Goal: Task Accomplishment & Management: Complete application form

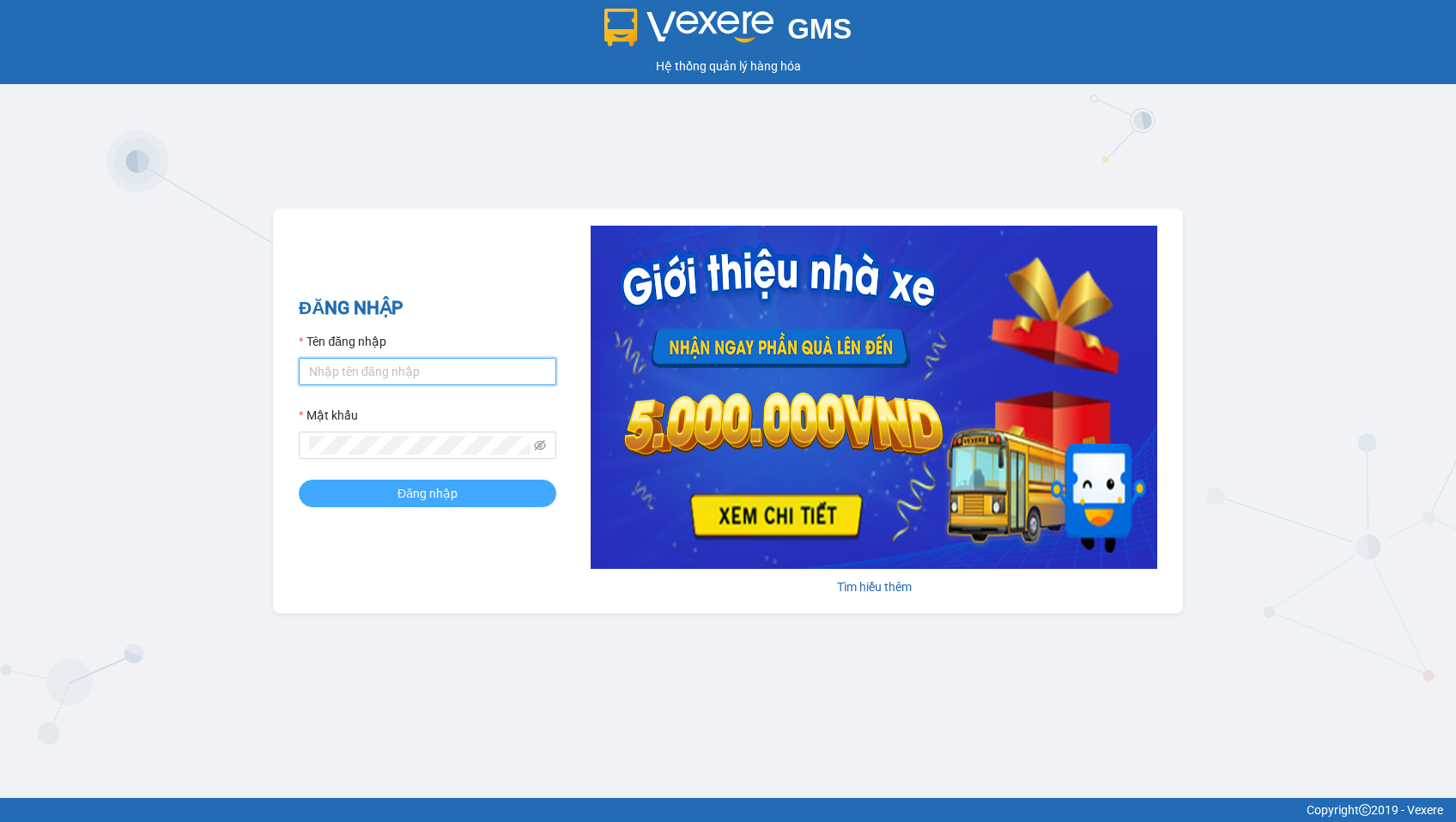
type input "ly.xtl"
click at [379, 506] on button "Đăng nhập" at bounding box center [428, 493] width 258 height 27
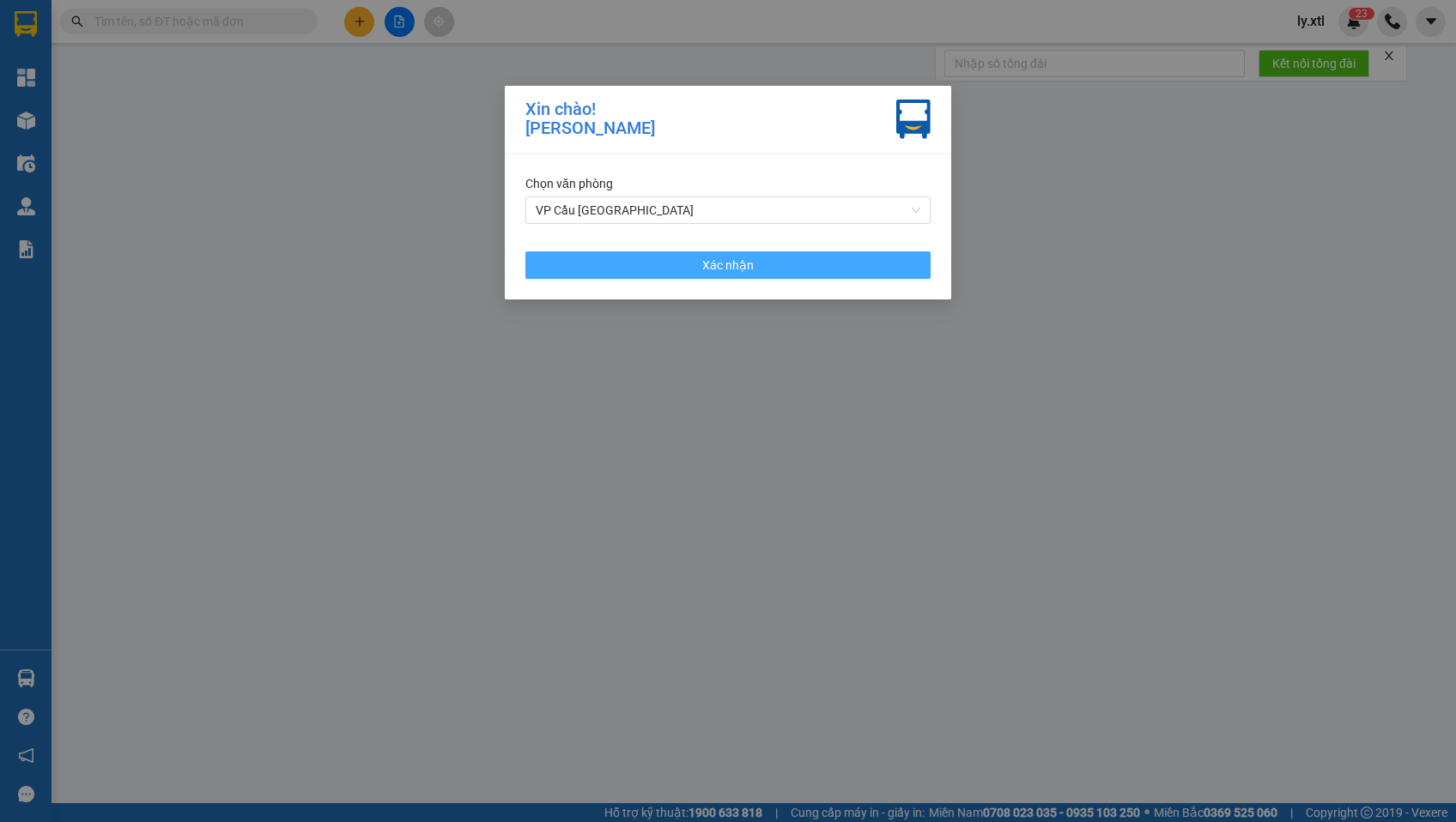
click at [724, 272] on span "Xác nhận" at bounding box center [728, 265] width 52 height 19
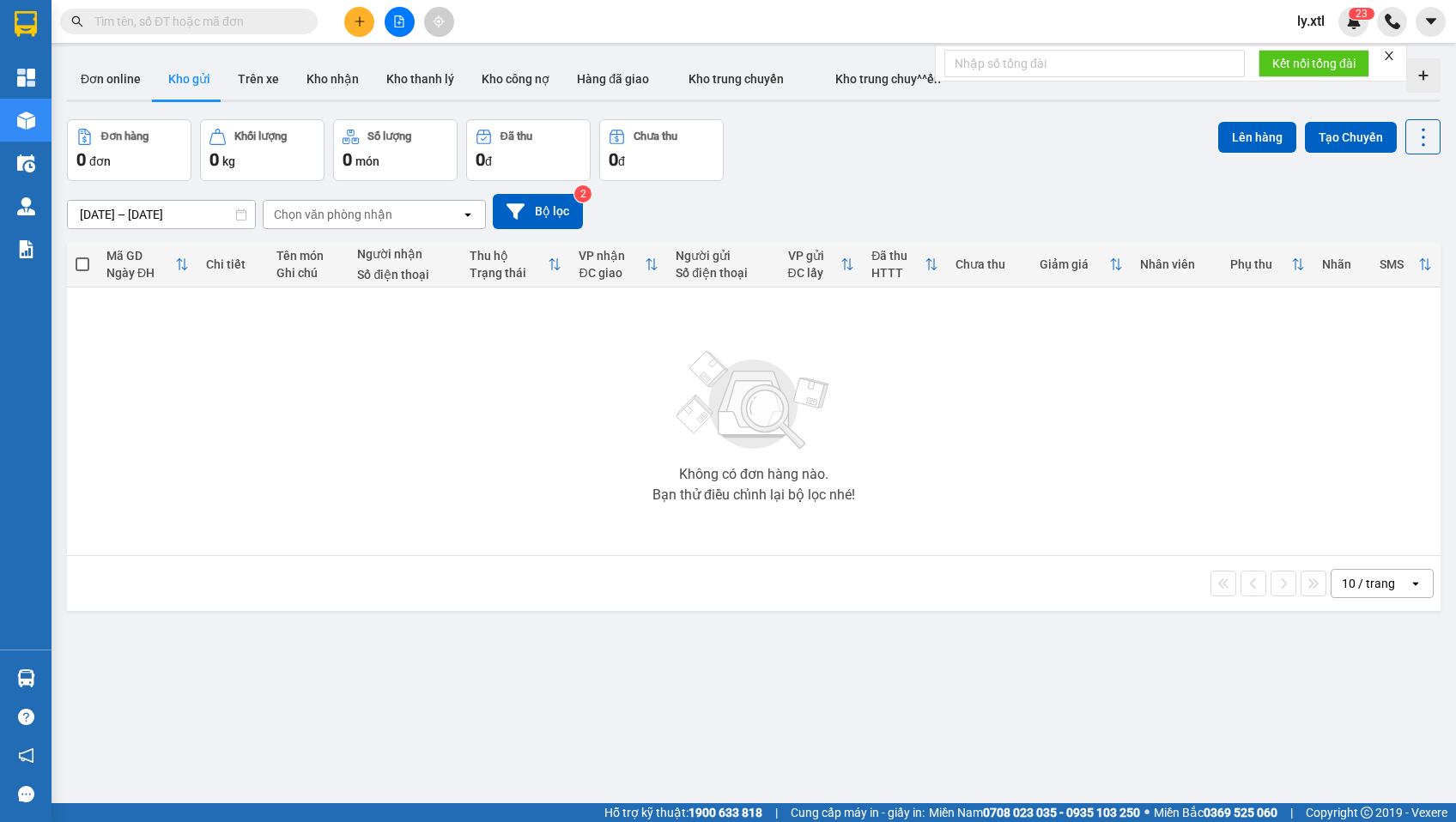
click at [360, 23] on icon "plus" at bounding box center [360, 21] width 12 height 12
click at [396, 59] on div "Tạo đơn hàng" at bounding box center [427, 64] width 75 height 19
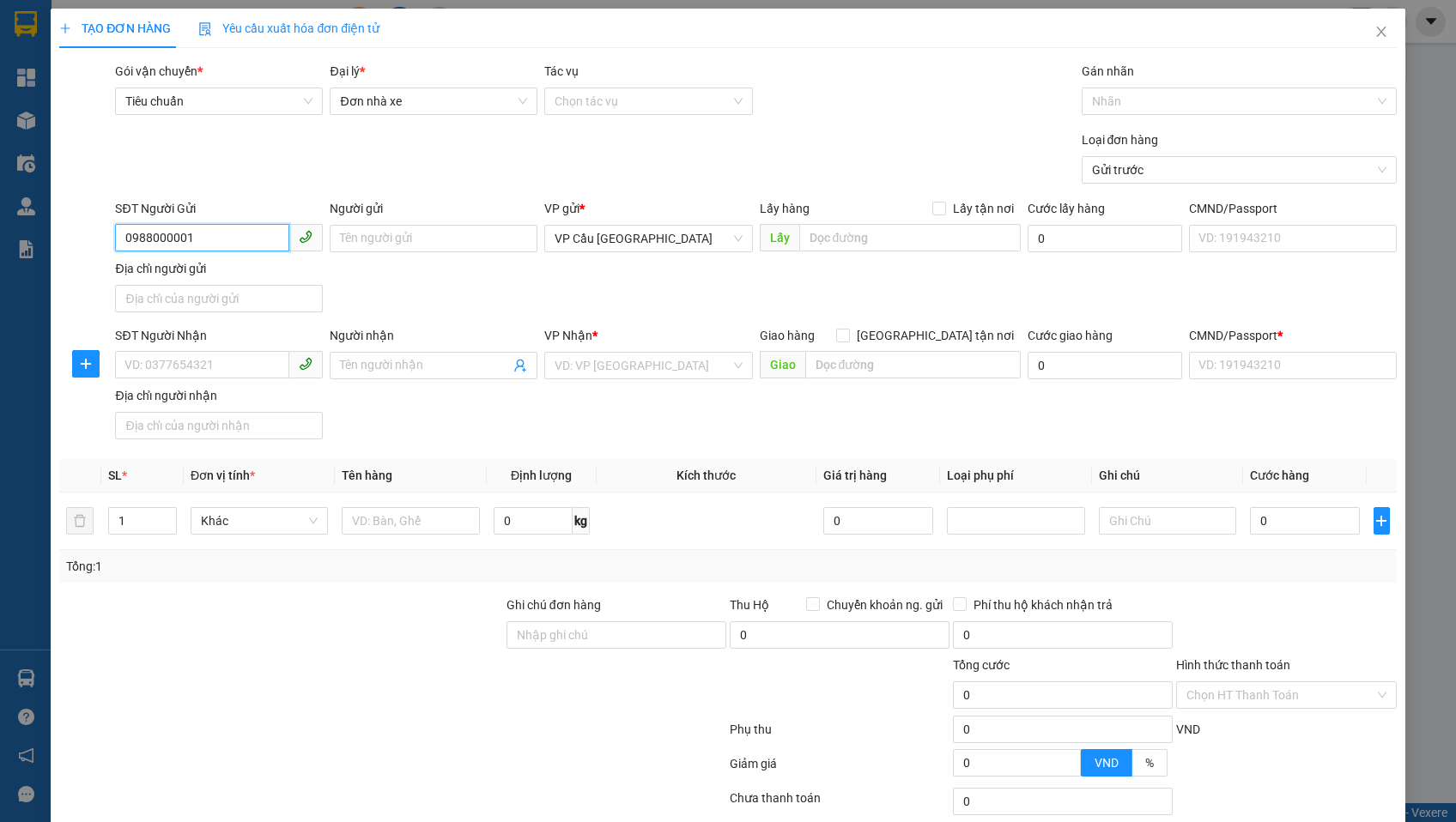
type input "0988000001"
click at [464, 294] on div "SĐT Người Gửi 0988000001 Người gửi Tên người gửi VP gửi * VP Cầu [GEOGRAPHIC_DA…" at bounding box center [756, 259] width 1288 height 120
click at [256, 240] on input "0988000001" at bounding box center [202, 237] width 174 height 27
click at [236, 261] on div "0988000001 - Tân Tân 1" at bounding box center [226, 272] width 223 height 27
type input "Tân Tân 1"
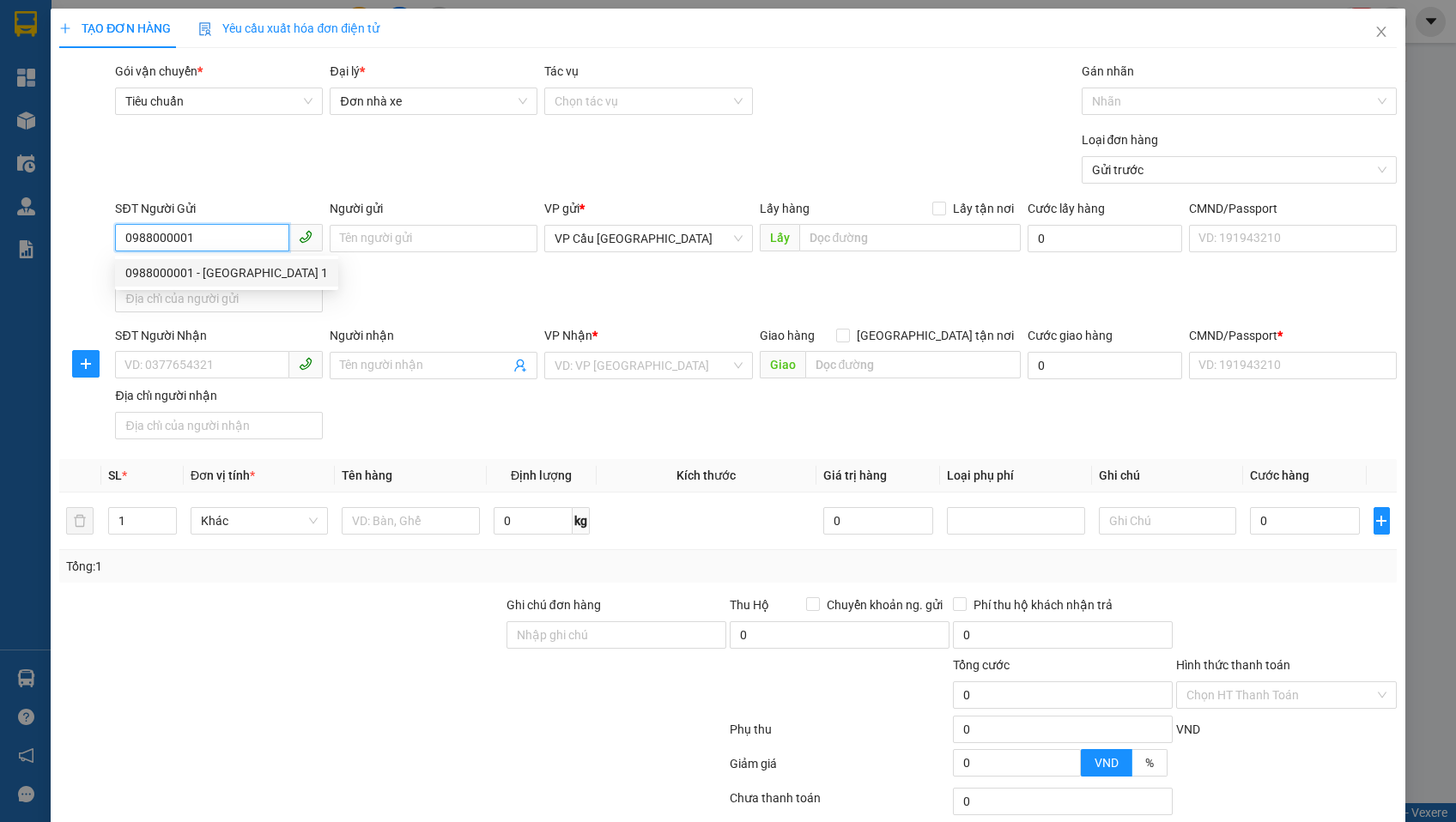
type input "0988000003"
type input "Tân Tân 3"
type input "312232323"
type input "11.000"
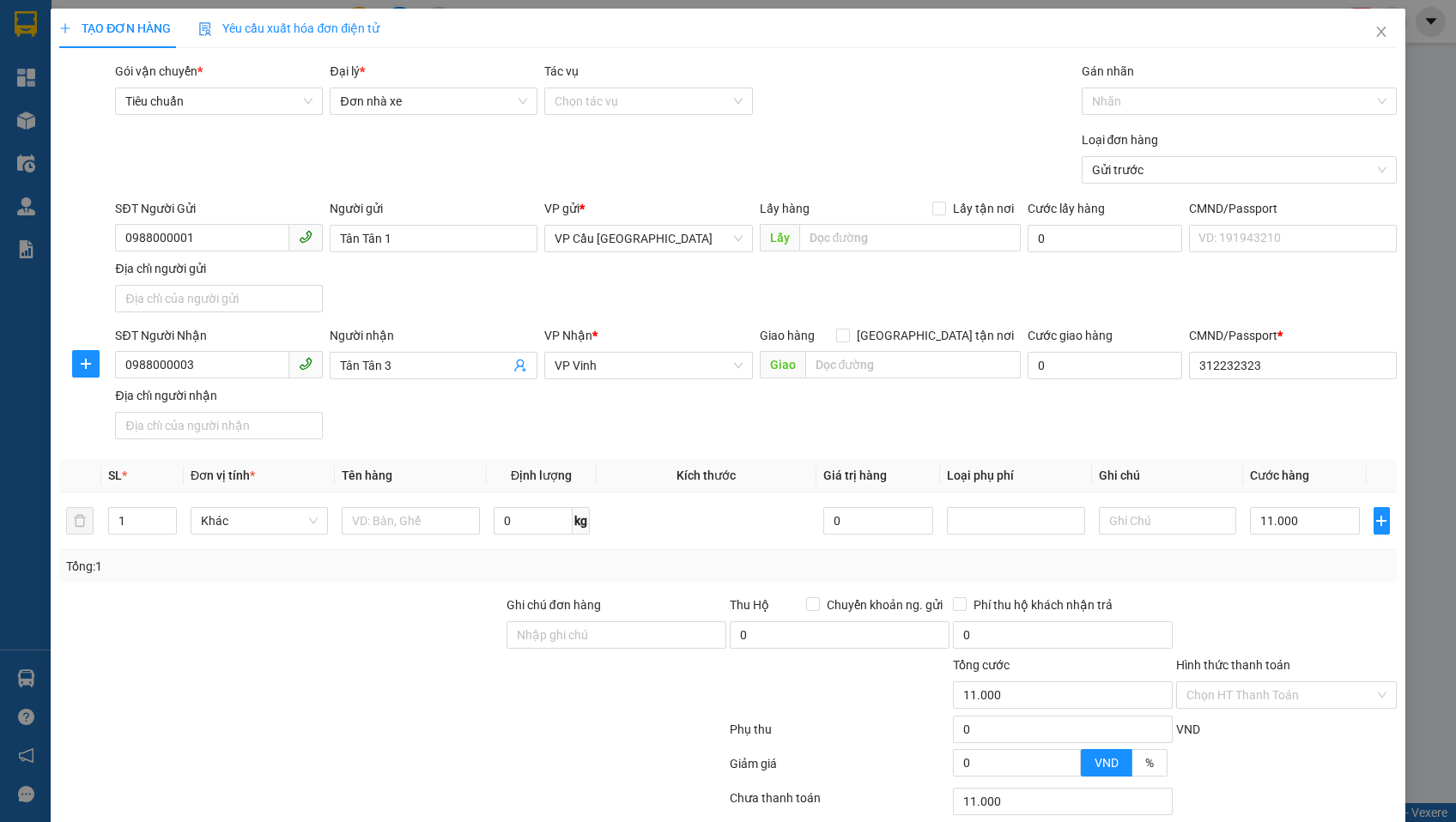
click at [411, 300] on div "SĐT Người Gửi 0988000001 Người gửi Tân Tân 1 VP gửi * VP Cầu Sài Gòn Lấy hàng L…" at bounding box center [756, 259] width 1288 height 120
click at [410, 240] on input "Tân Tân 1" at bounding box center [434, 238] width 208 height 27
click at [942, 212] on input "Lấy tận nơi" at bounding box center [938, 208] width 12 height 12
checkbox input "true"
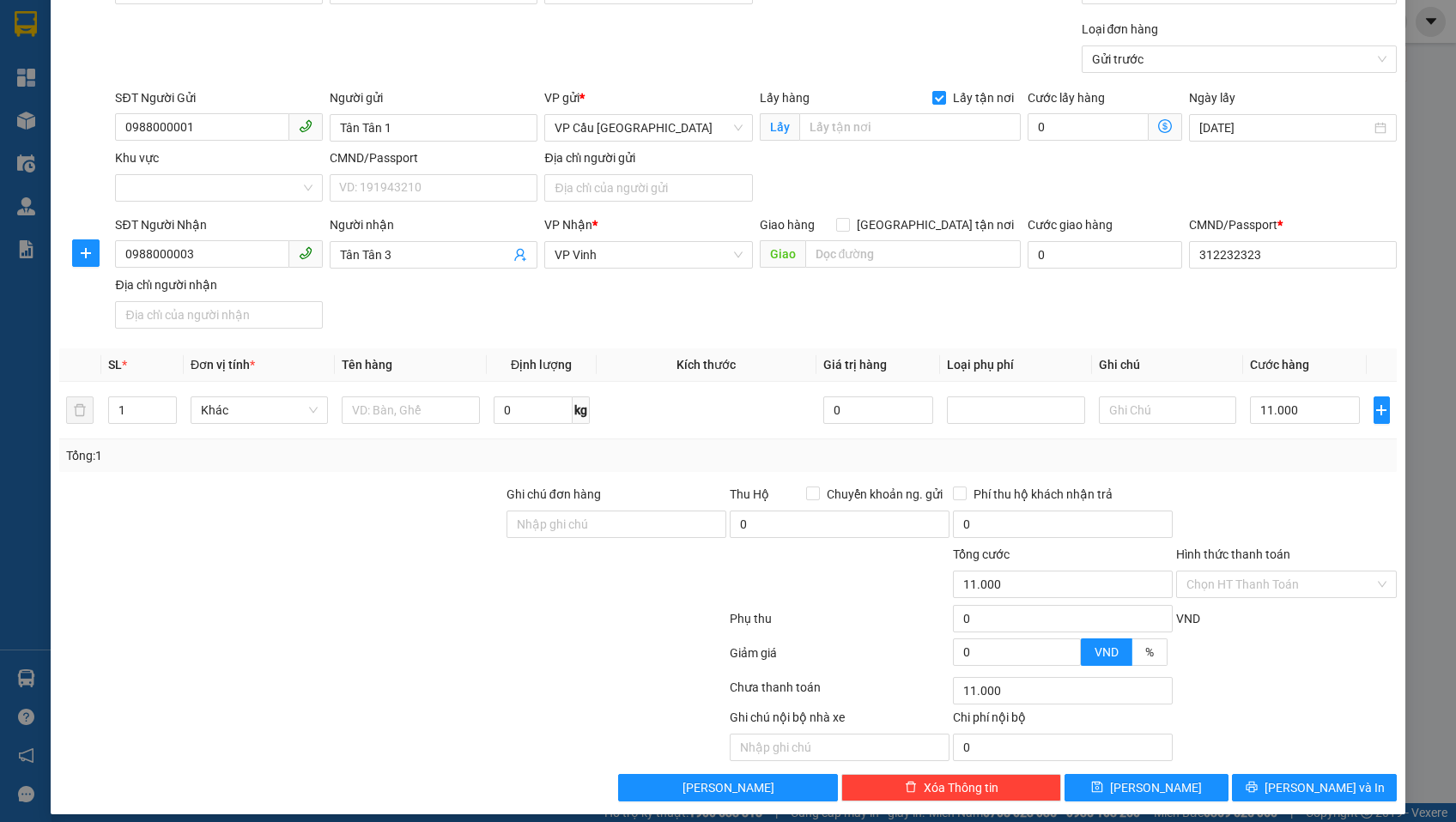
scroll to position [124, 0]
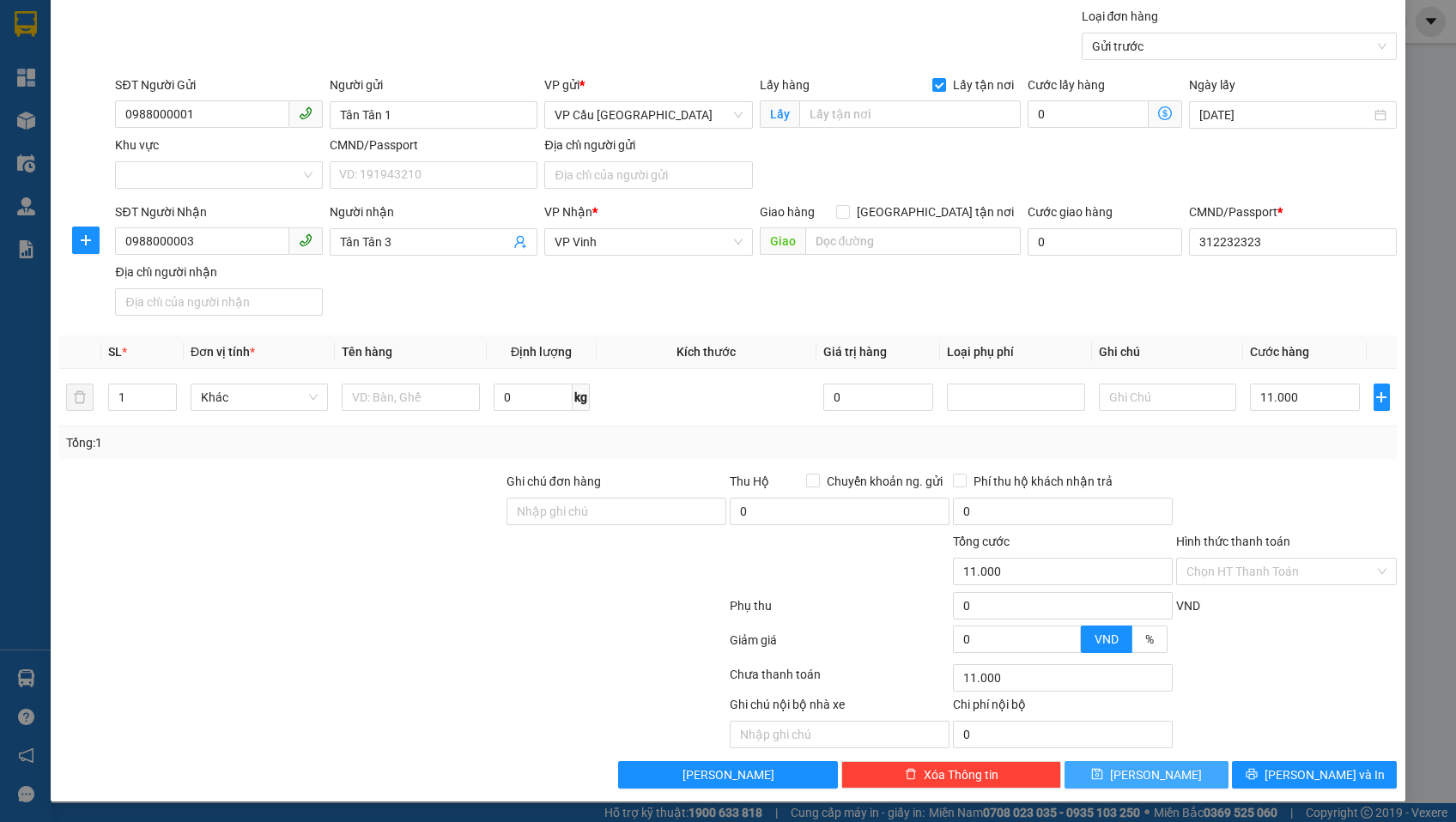
click at [1084, 768] on button "Lưu" at bounding box center [1147, 775] width 164 height 27
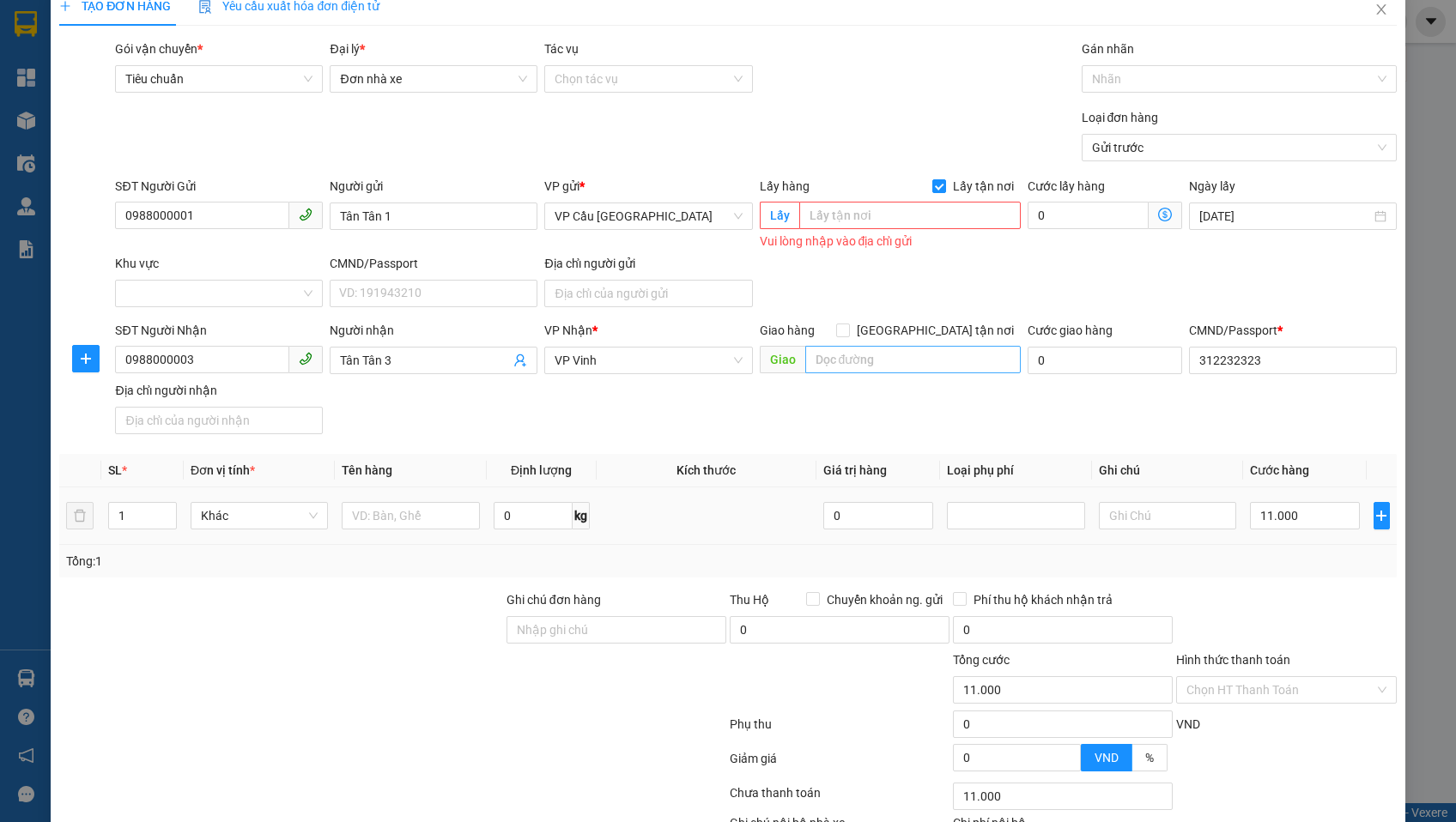
scroll to position [0, 0]
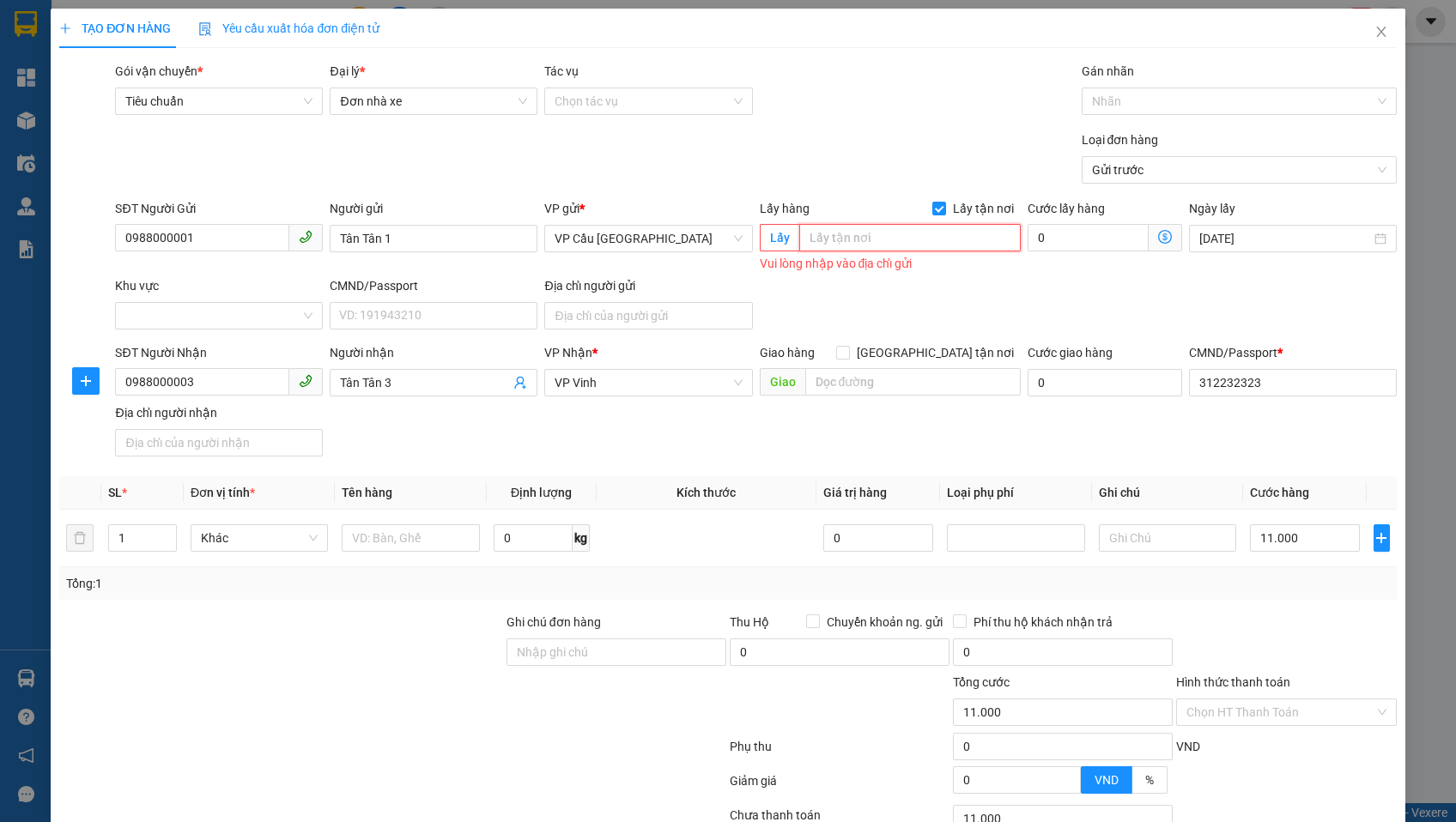
click at [919, 238] on input "search" at bounding box center [910, 237] width 222 height 27
type input "D"
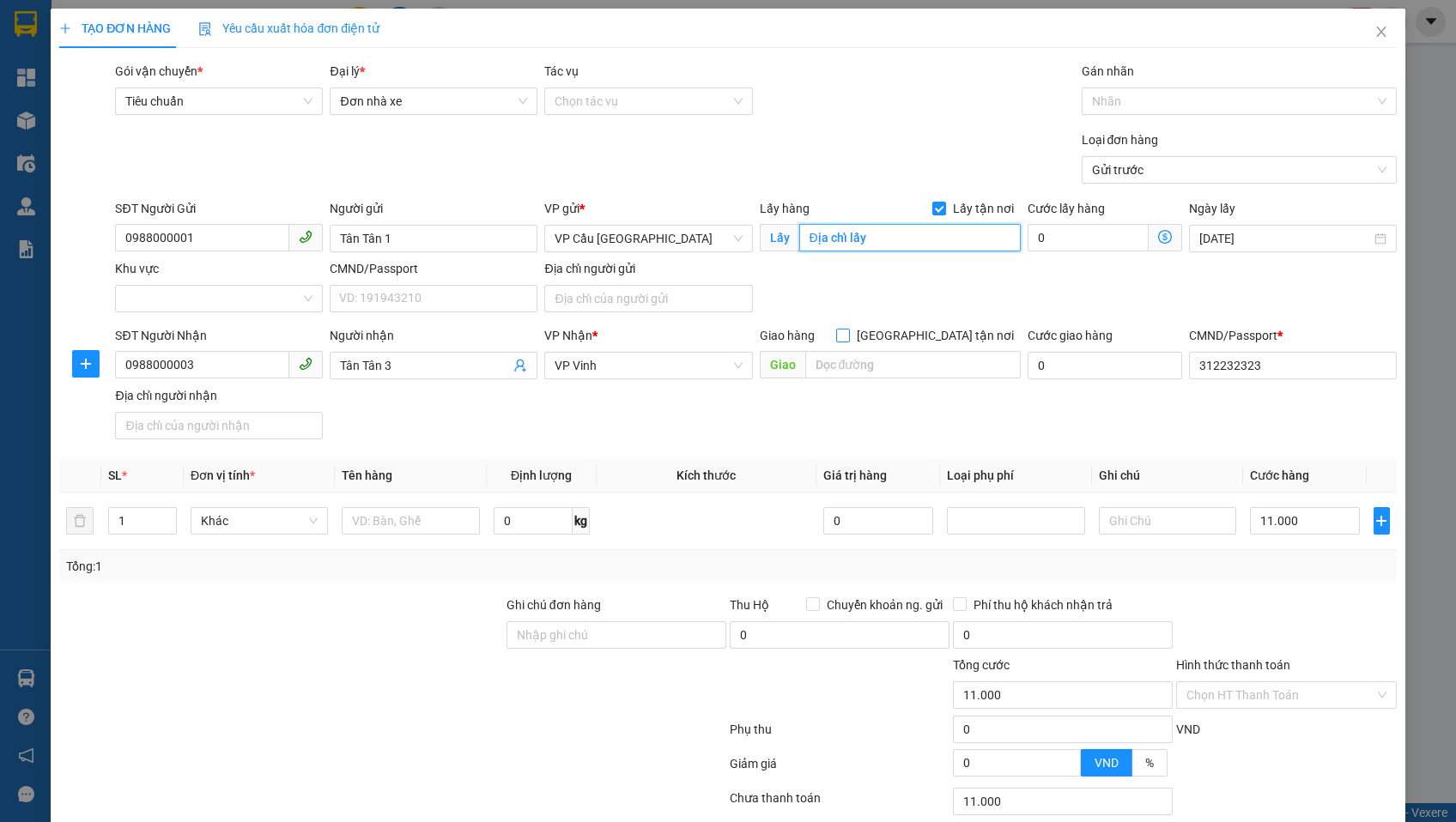
scroll to position [124, 0]
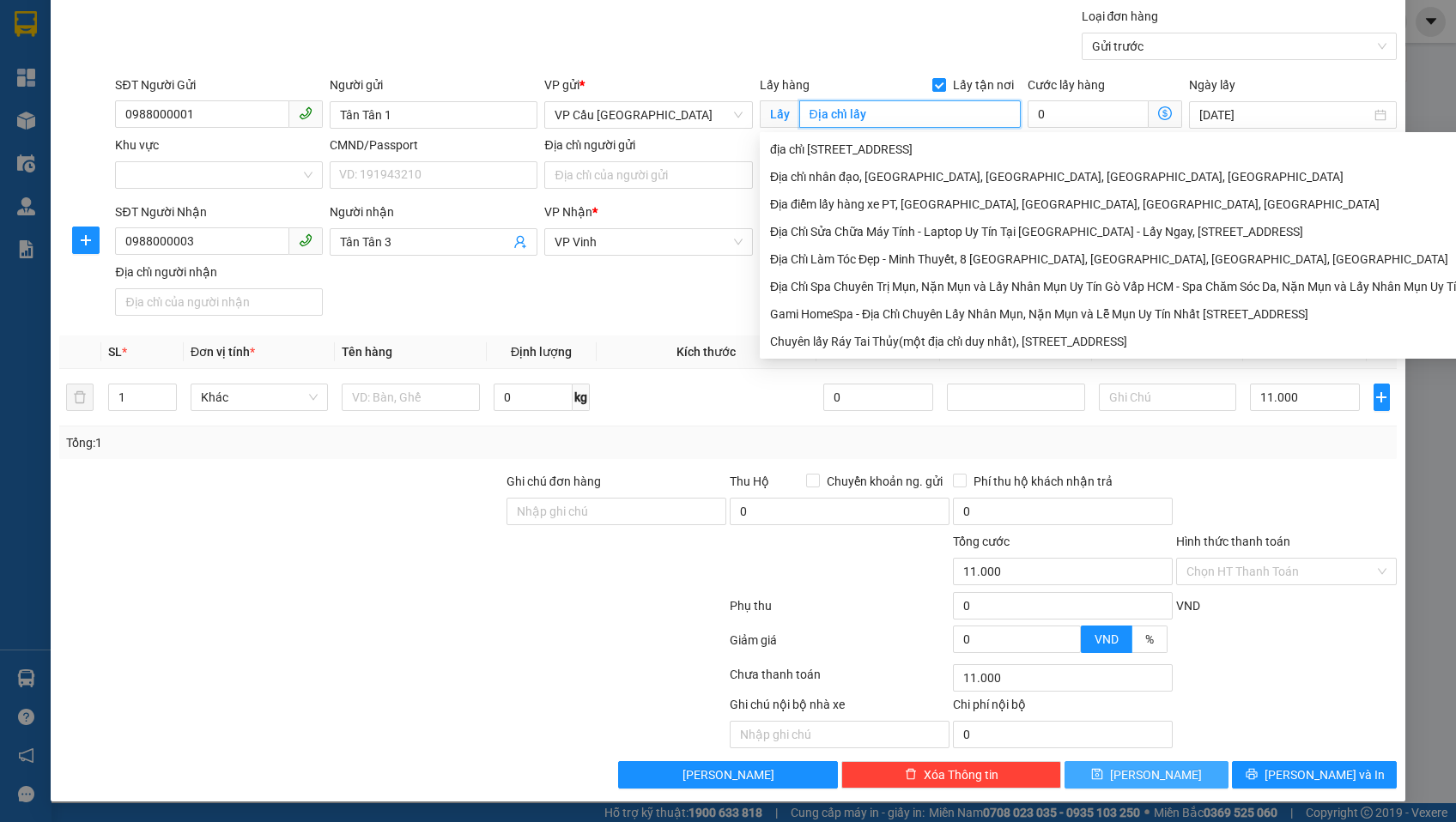
type input "Địa chỉ lấy"
click at [1097, 781] on button "Lưu" at bounding box center [1147, 775] width 164 height 27
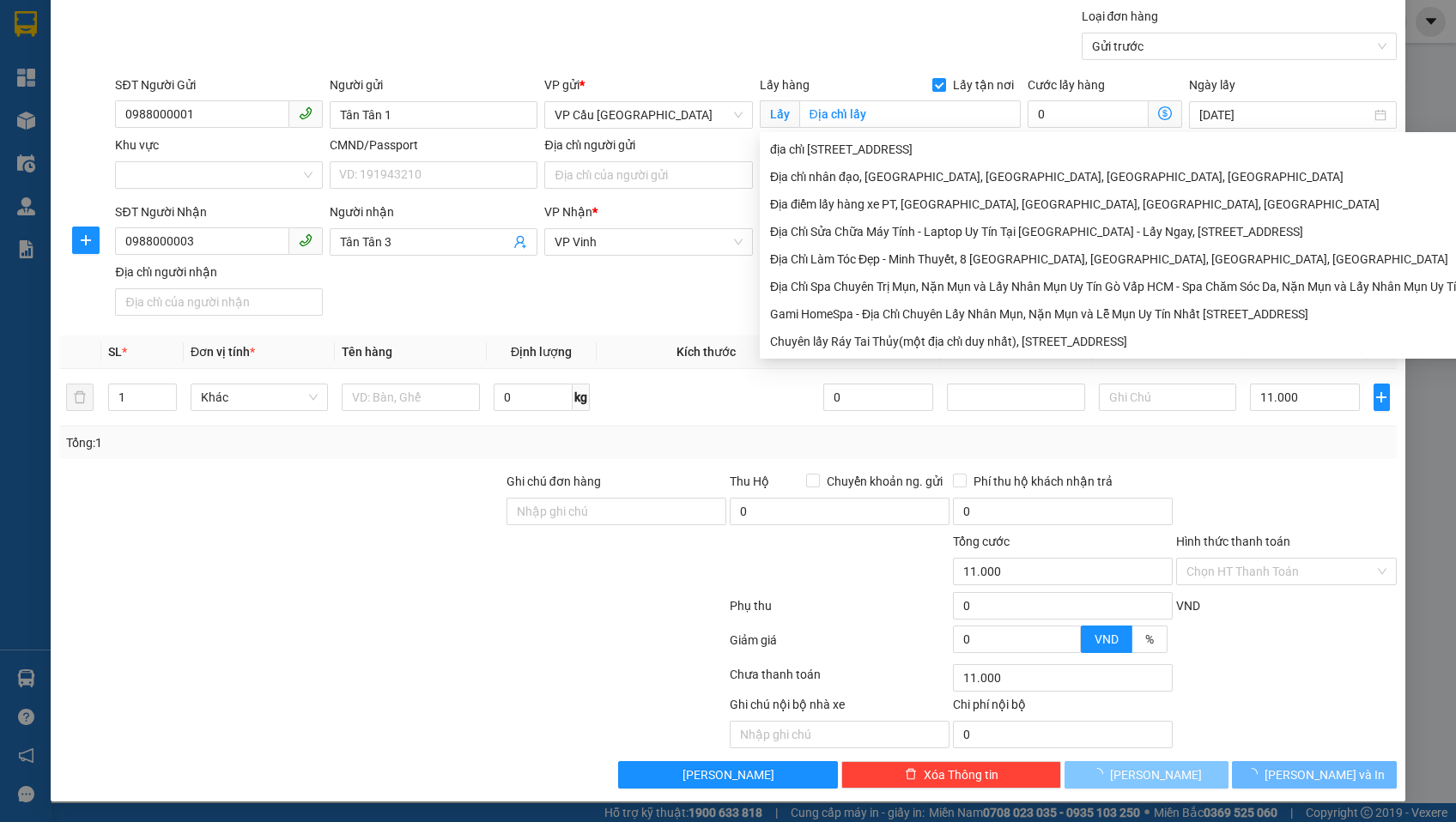
checkbox input "false"
type input "0"
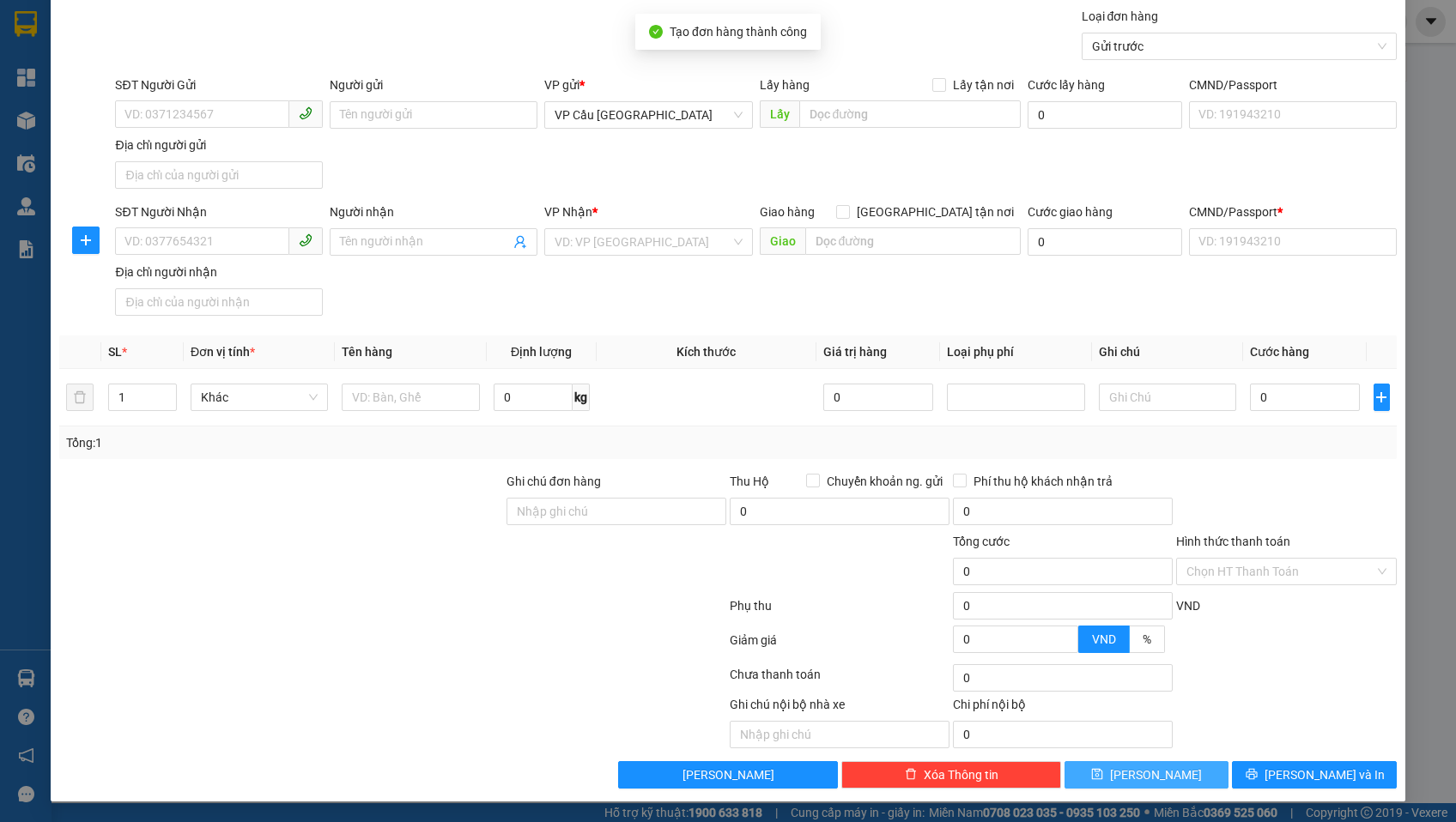
scroll to position [0, 0]
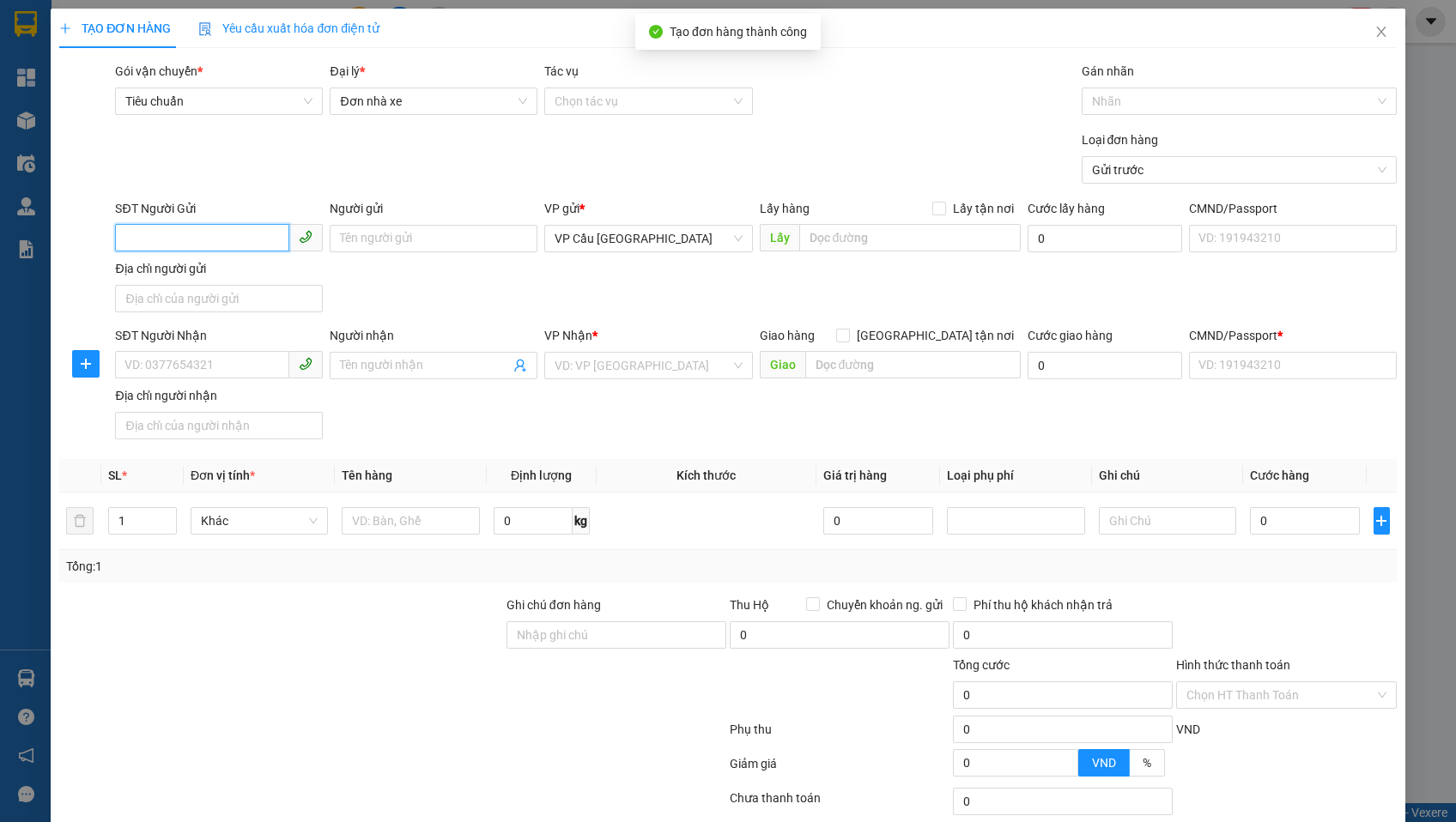
click at [225, 235] on input "SĐT Người Gửi" at bounding box center [202, 237] width 174 height 27
type input "0988000002"
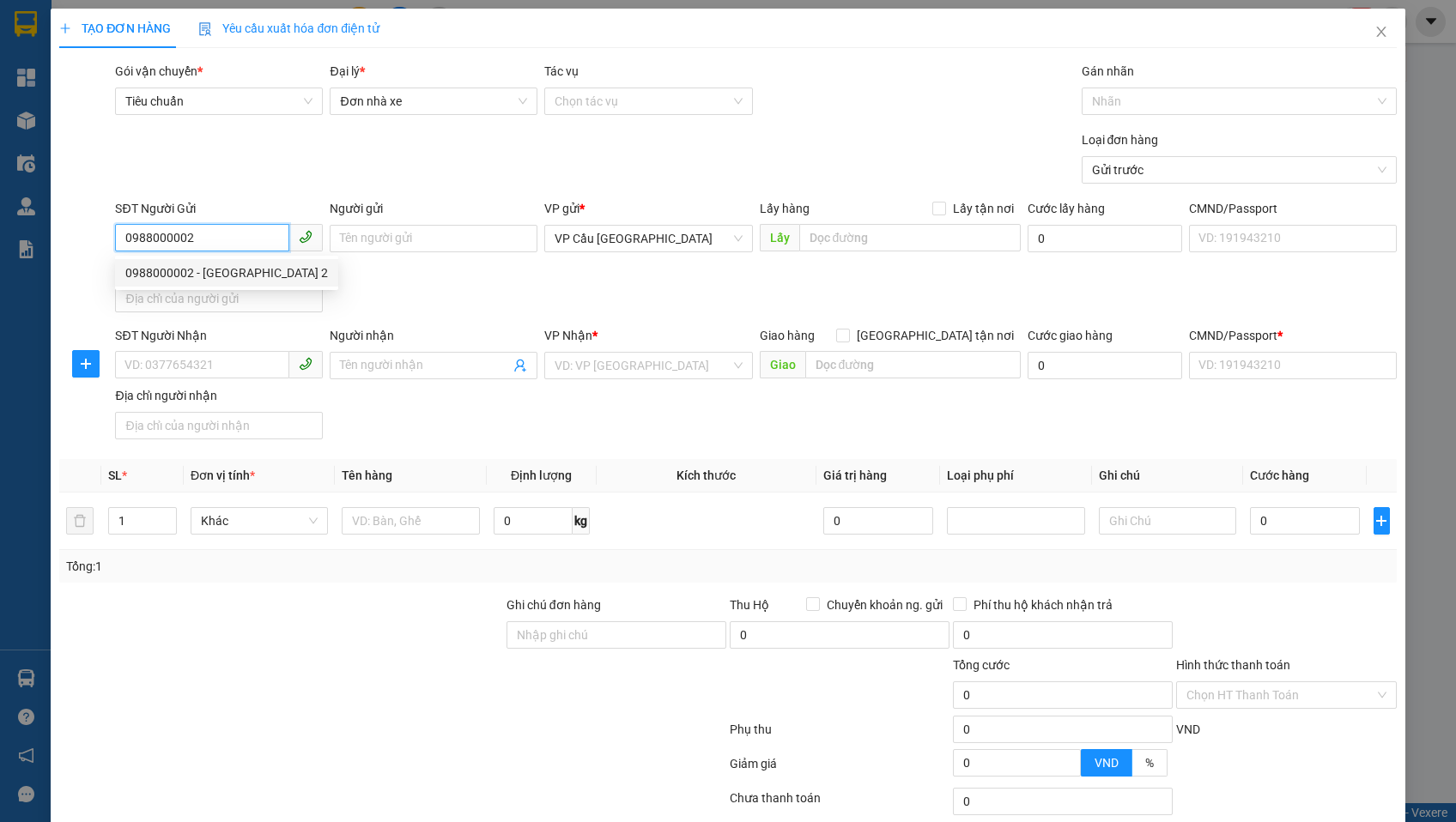
click at [229, 276] on div "0988000002 - Tân Tân 2" at bounding box center [226, 273] width 203 height 19
type input "Tân Tân 2"
type input "0988000003"
type input "Tân Tân 3"
type input "312232323"
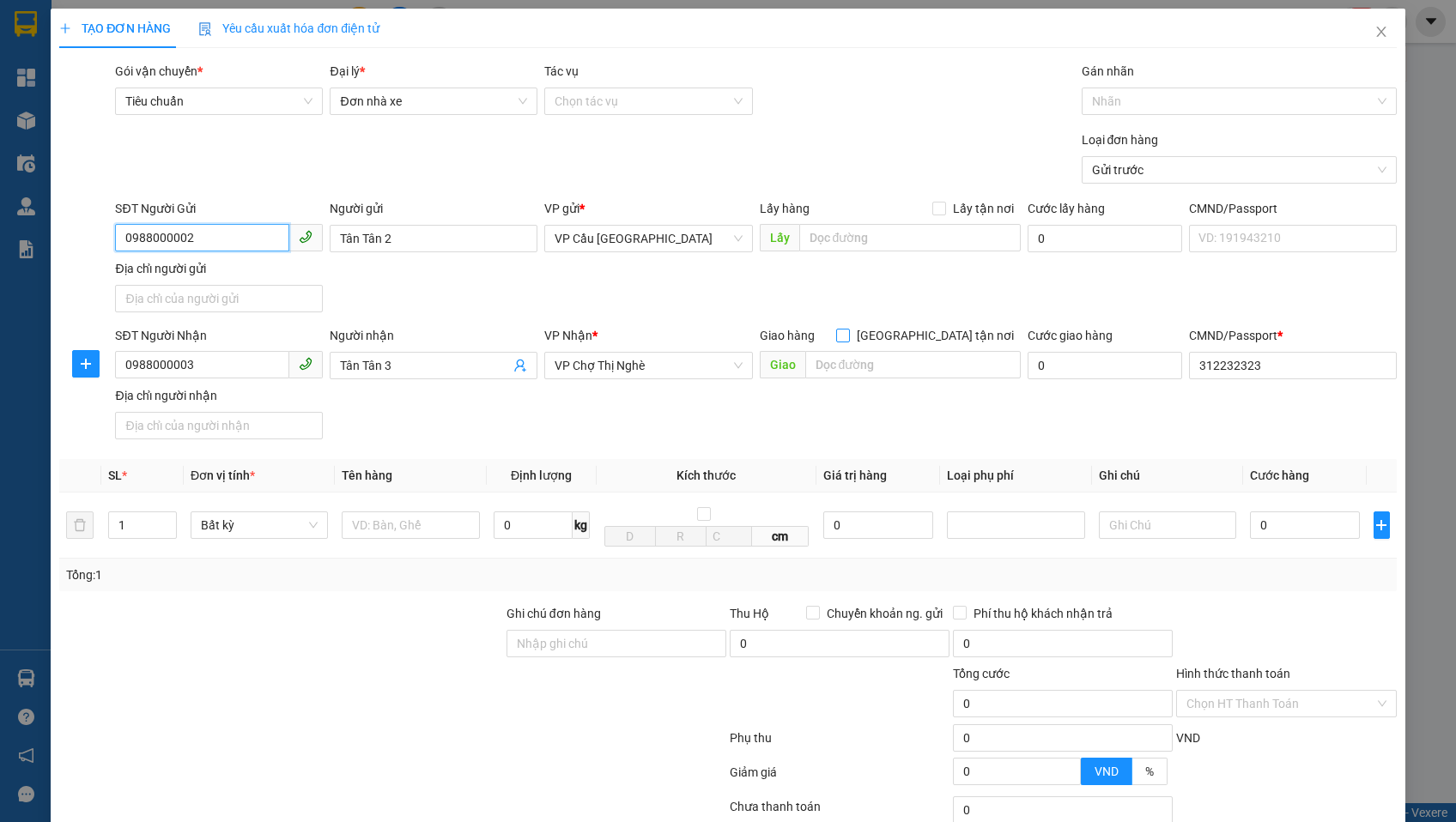
type input "0988000002"
click at [945, 337] on span "Giao tận nơi" at bounding box center [935, 335] width 171 height 19
click at [848, 337] on input "Giao tận nơi" at bounding box center [842, 335] width 12 height 12
checkbox input "true"
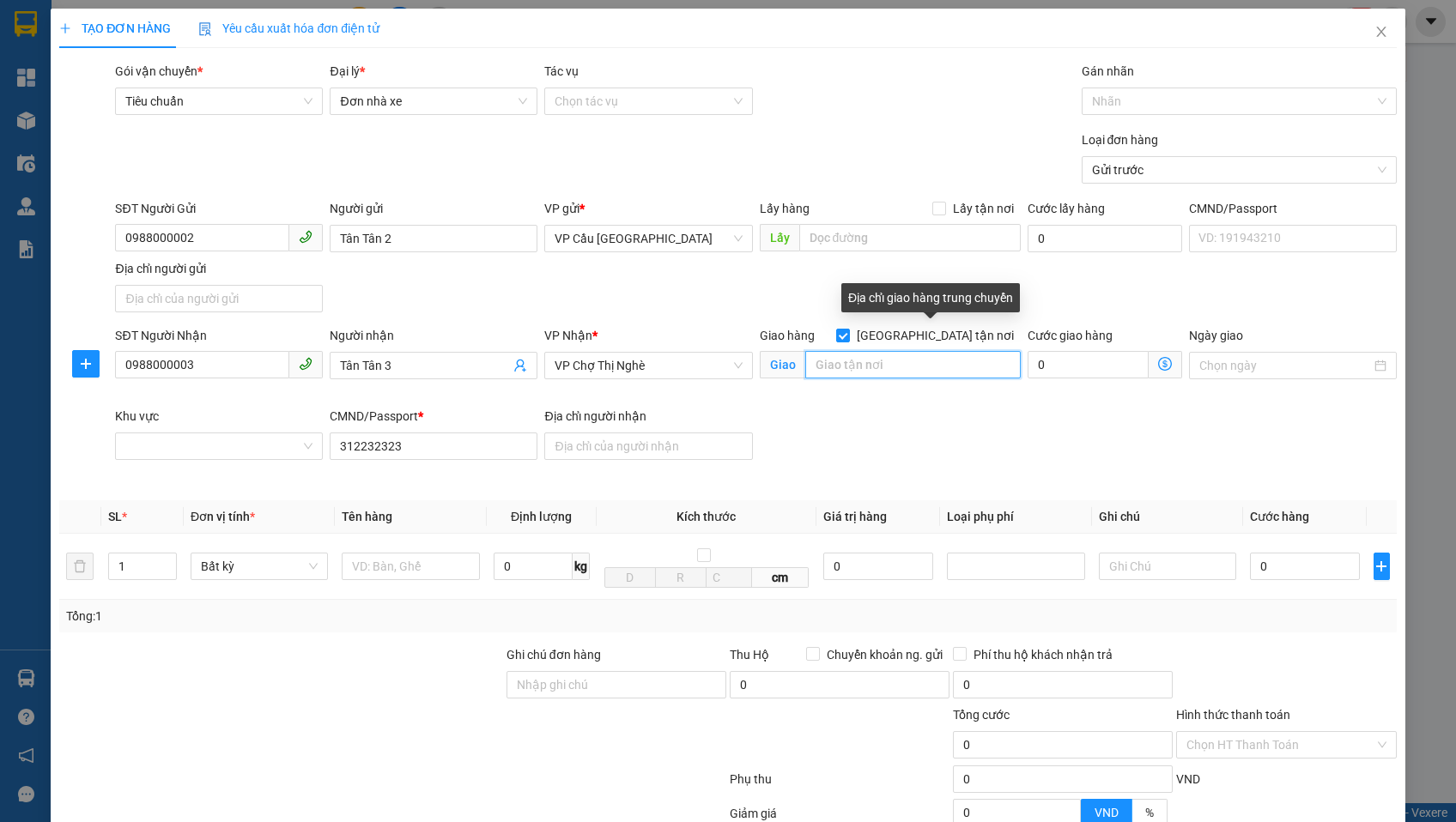
click at [908, 369] on input "search" at bounding box center [913, 364] width 216 height 27
type input "D"
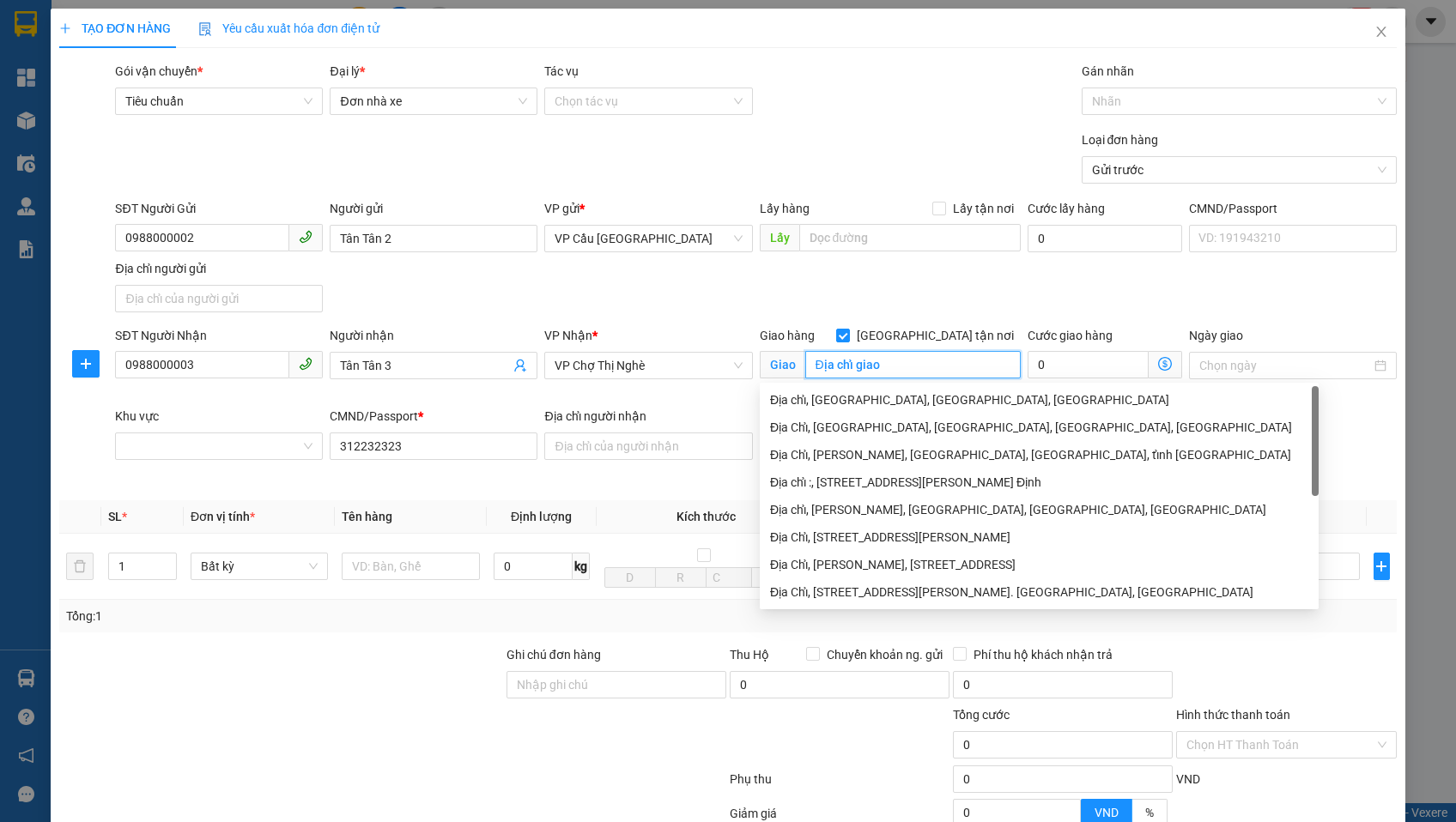
type input "Địa chỉ giao"
click at [974, 278] on div "SĐT Người Gửi 0988000002 Người gửi Tân Tân 2 VP gửi * VP Cầu Sài Gòn Lấy hàng L…" at bounding box center [756, 259] width 1288 height 120
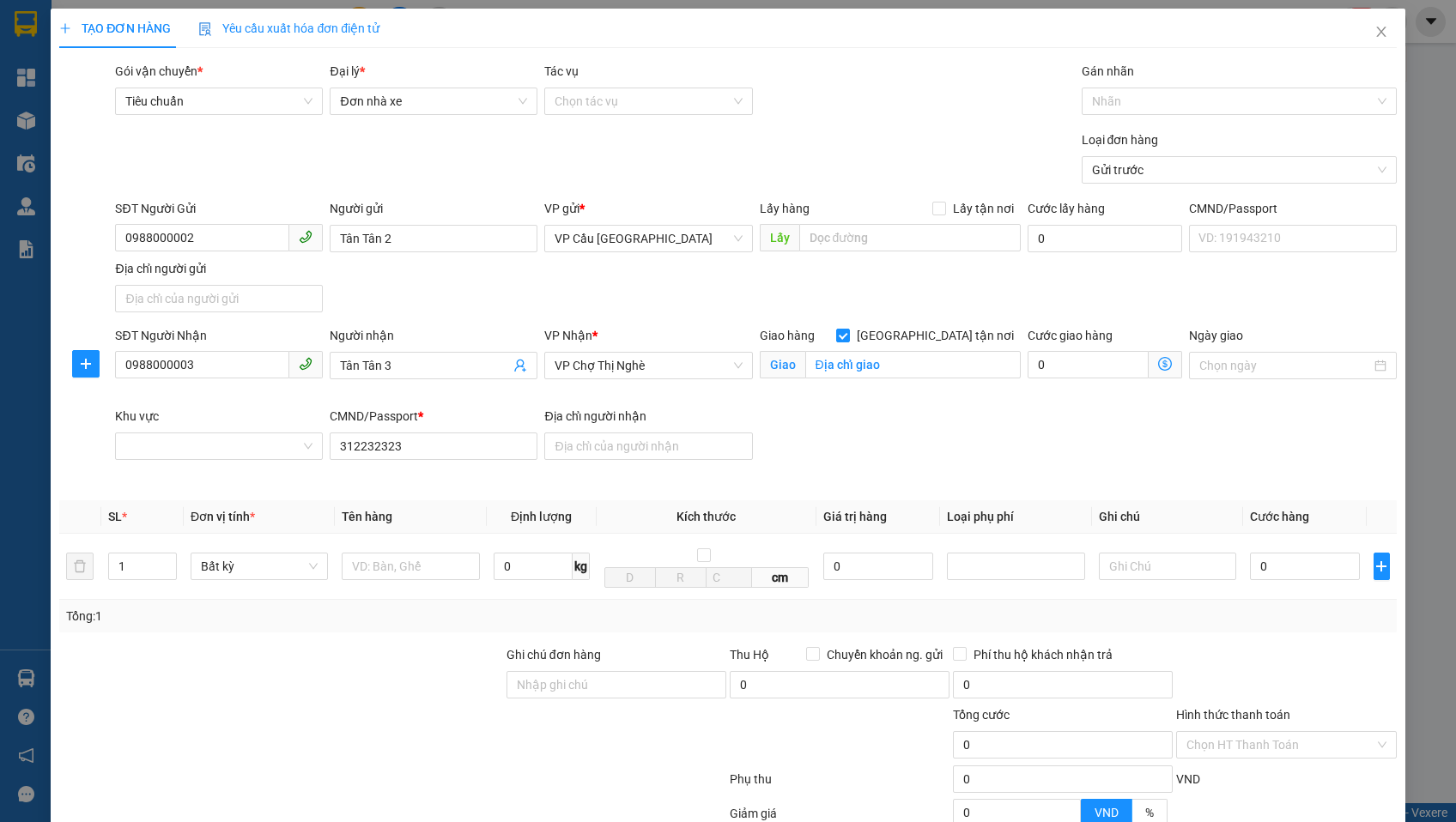
scroll to position [173, 0]
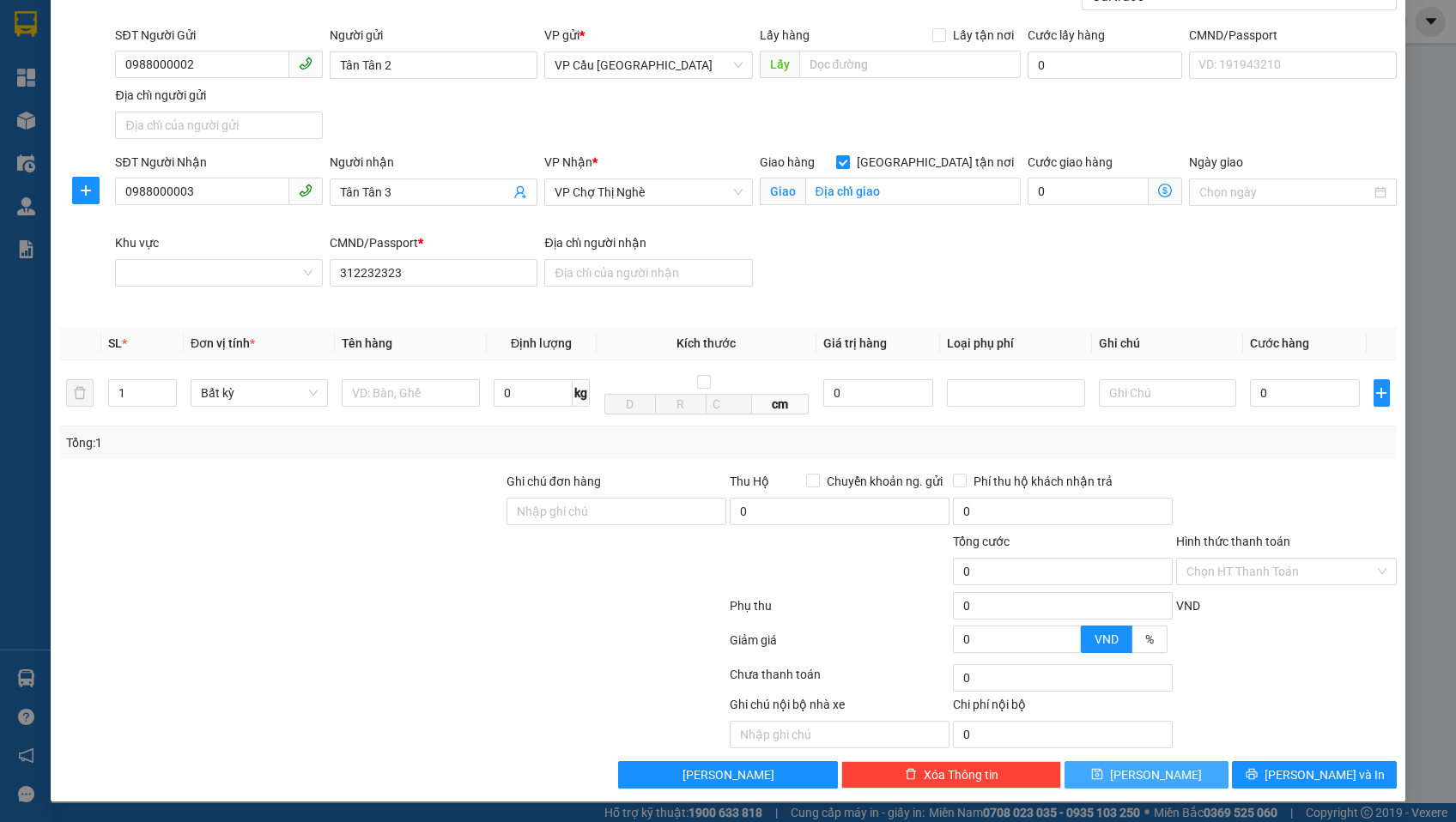
click at [1136, 785] on button "Lưu" at bounding box center [1147, 775] width 164 height 27
checkbox input "false"
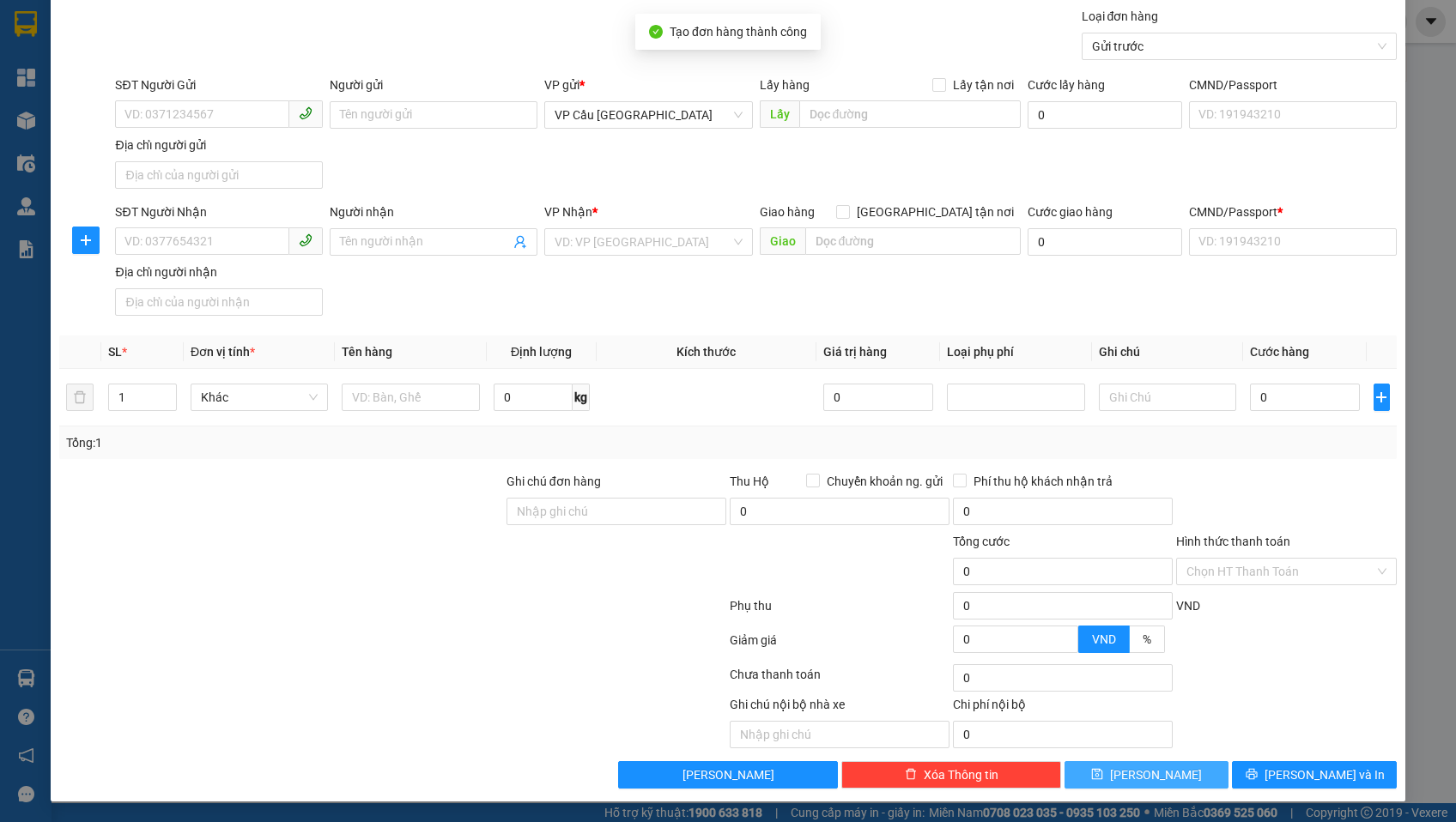
scroll to position [0, 0]
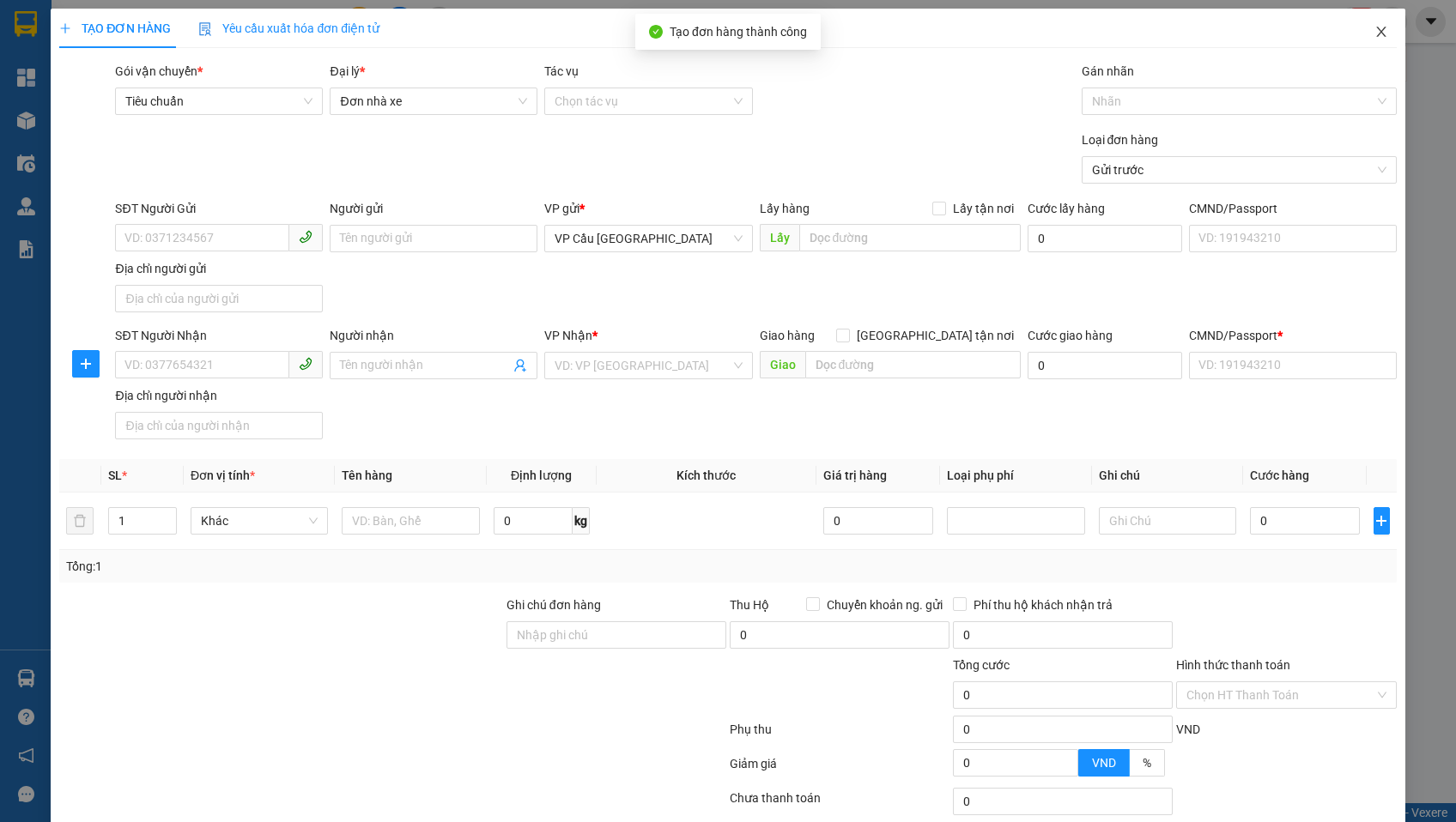
click at [1382, 27] on icon "close" at bounding box center [1381, 32] width 14 height 14
